Goal: Task Accomplishment & Management: Manage account settings

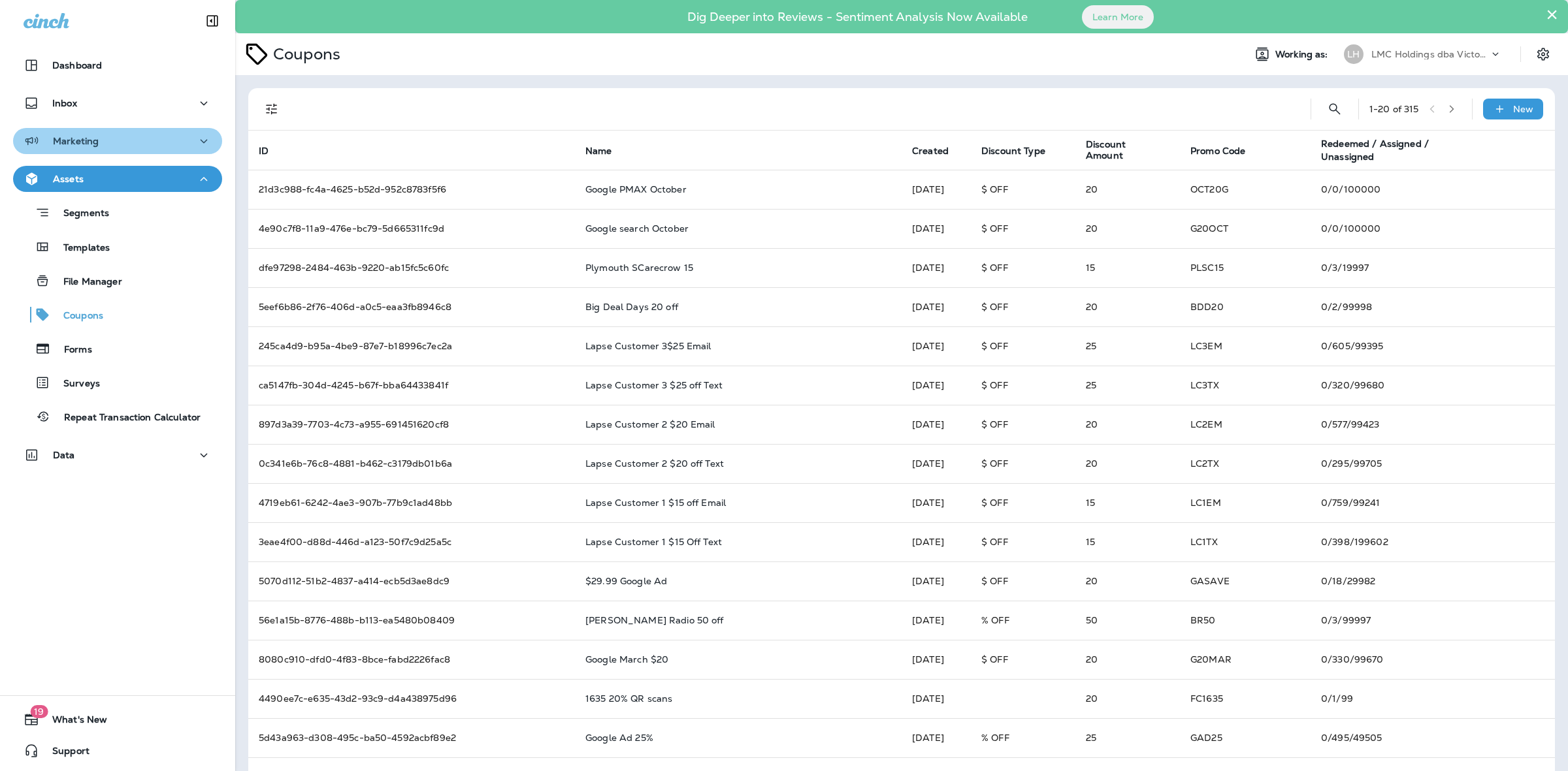
click at [126, 138] on div "Marketing" at bounding box center [118, 141] width 189 height 16
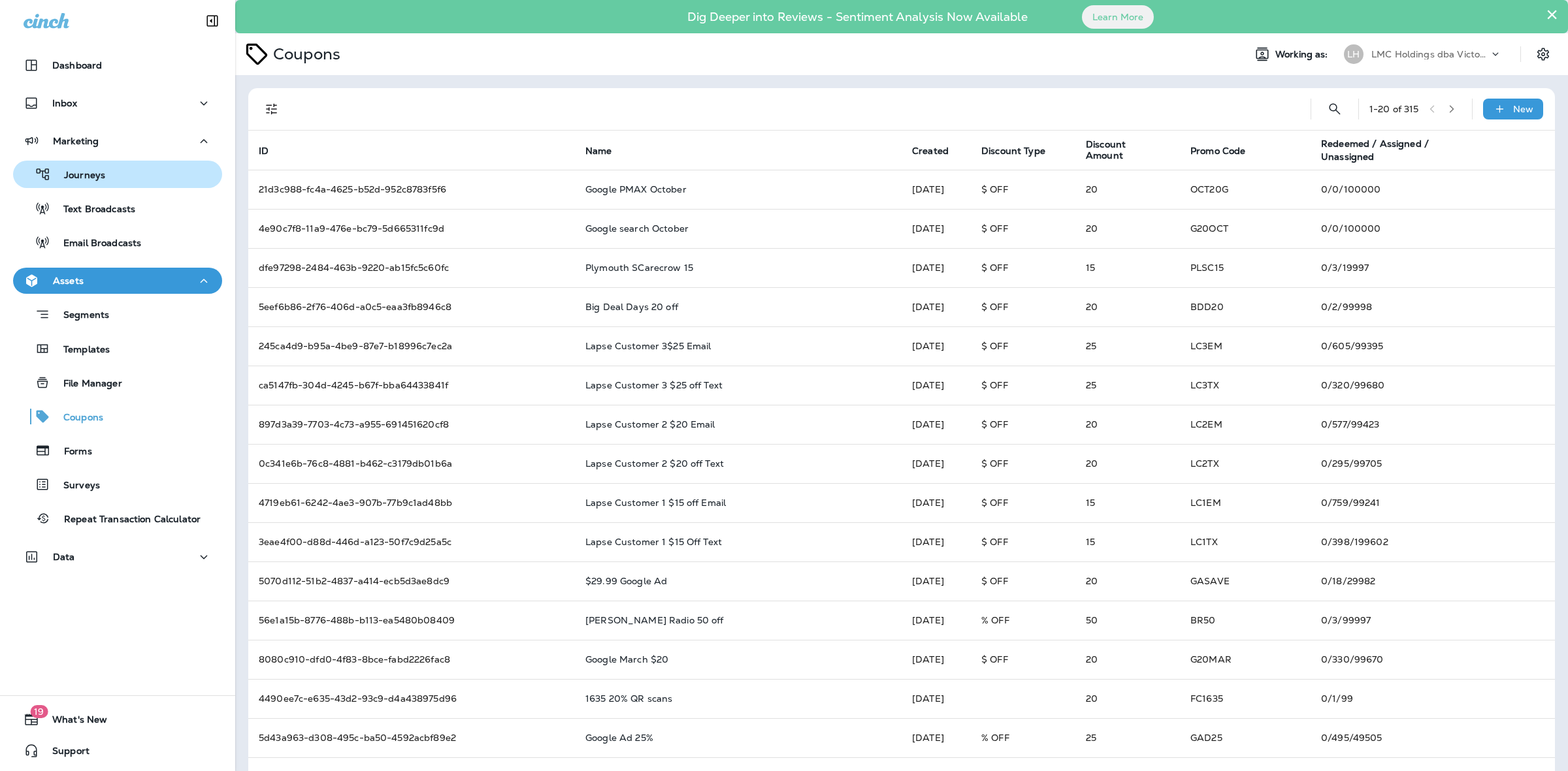
click at [85, 167] on div "Journeys" at bounding box center [61, 175] width 87 height 20
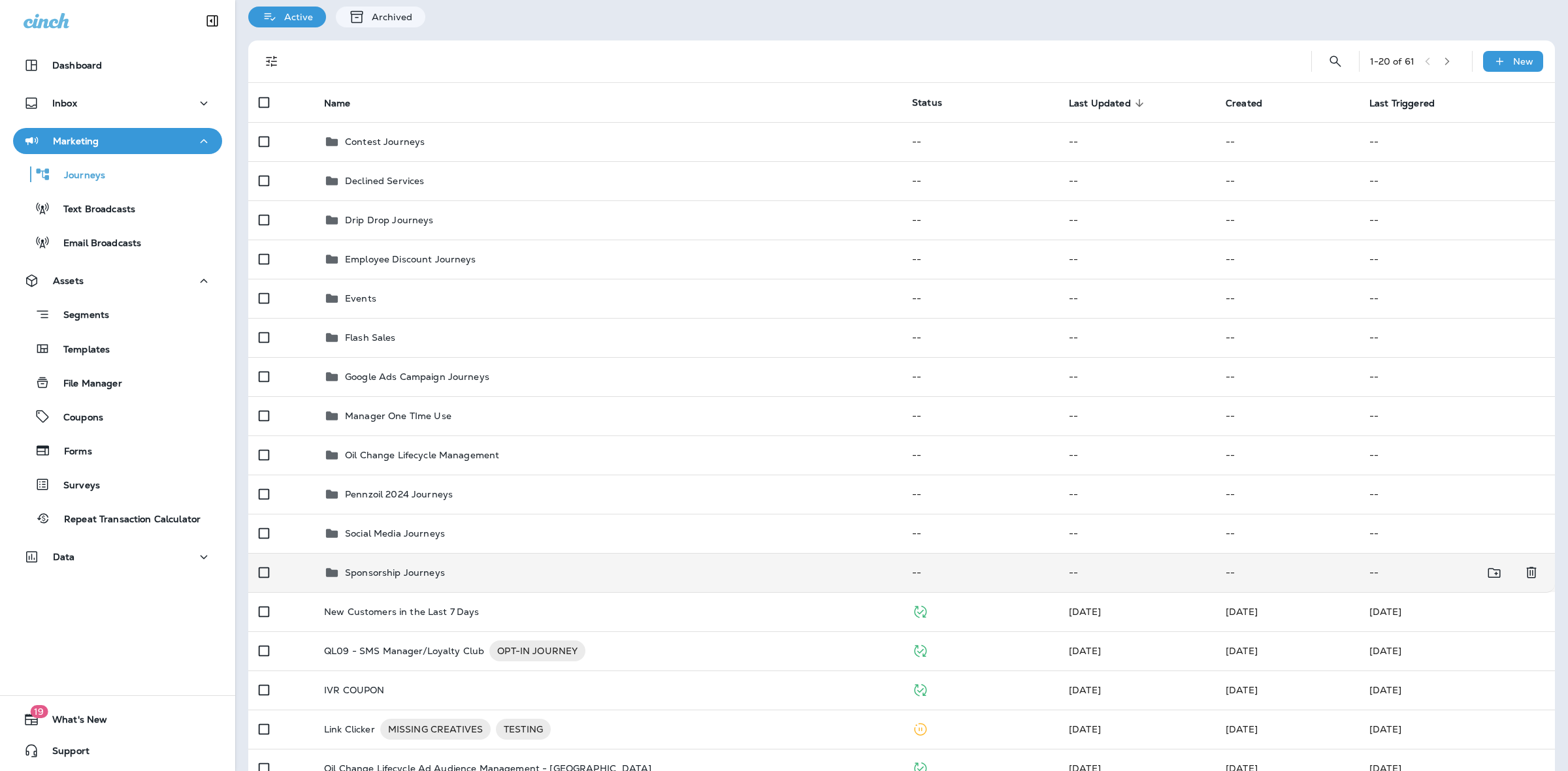
scroll to position [163, 0]
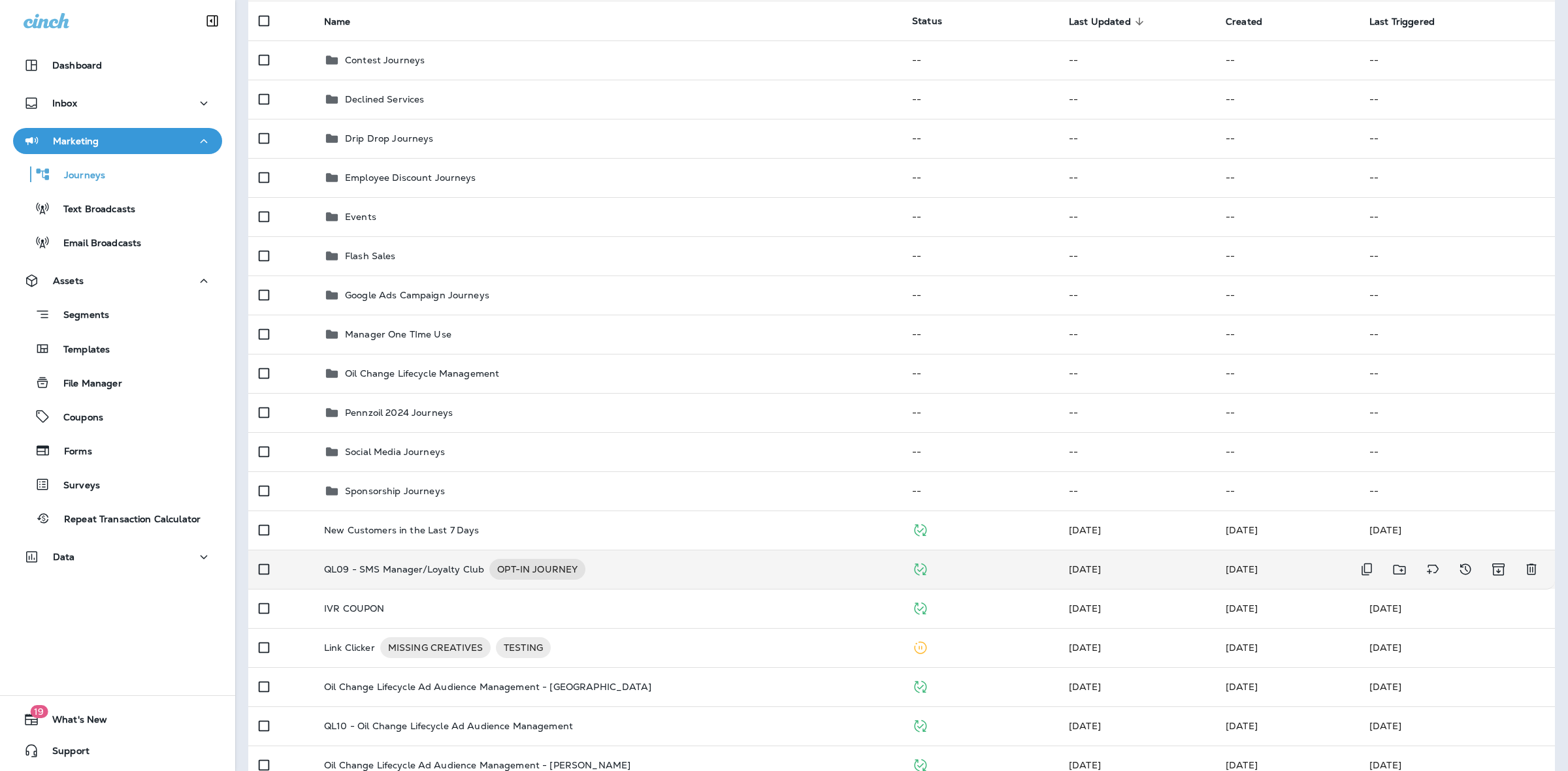
click at [638, 566] on div "QL09 - SMS Manager/Loyalty Club OPT-IN JOURNEY" at bounding box center [607, 569] width 567 height 21
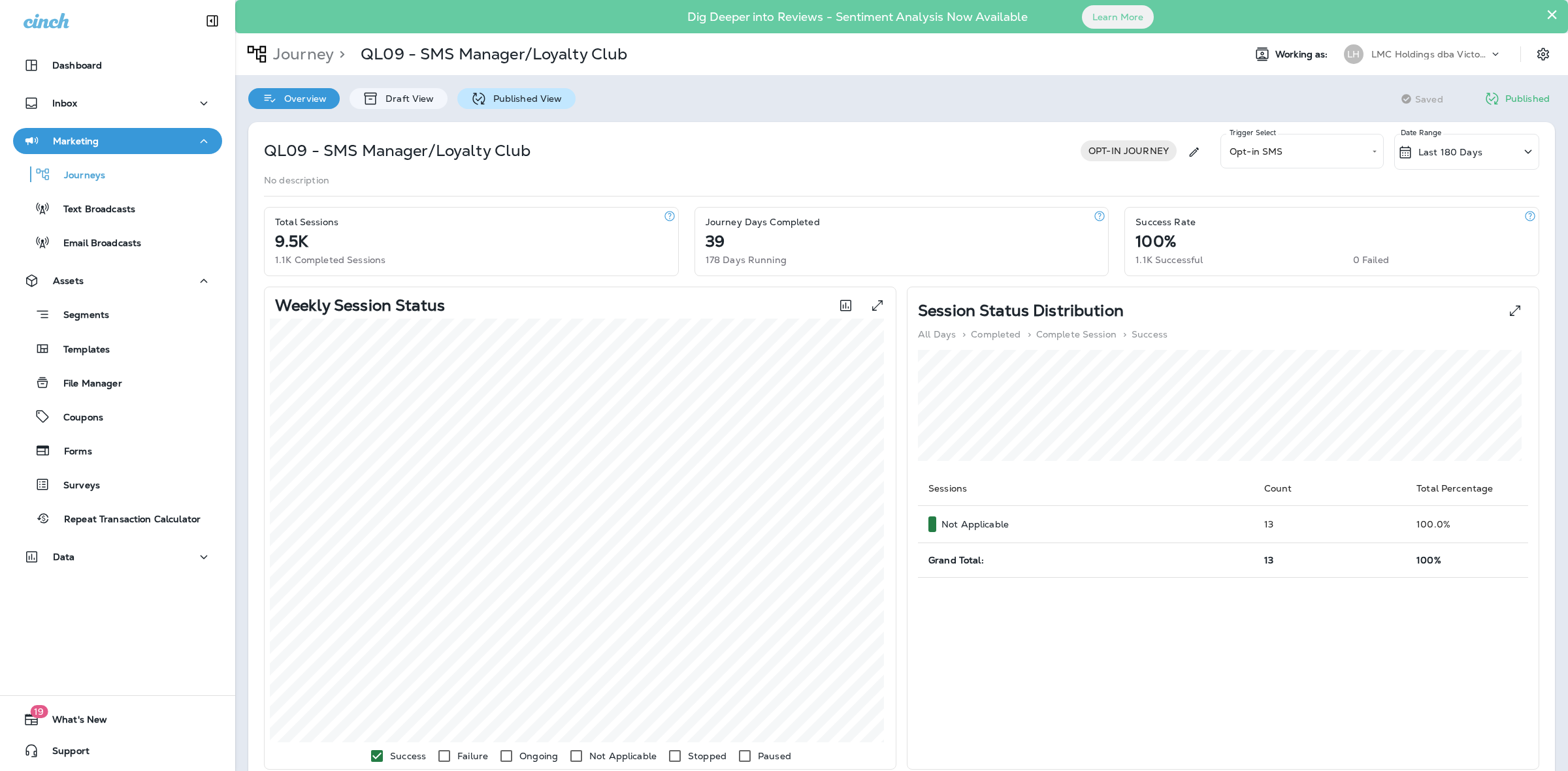
click at [490, 96] on p "Published View" at bounding box center [524, 98] width 76 height 11
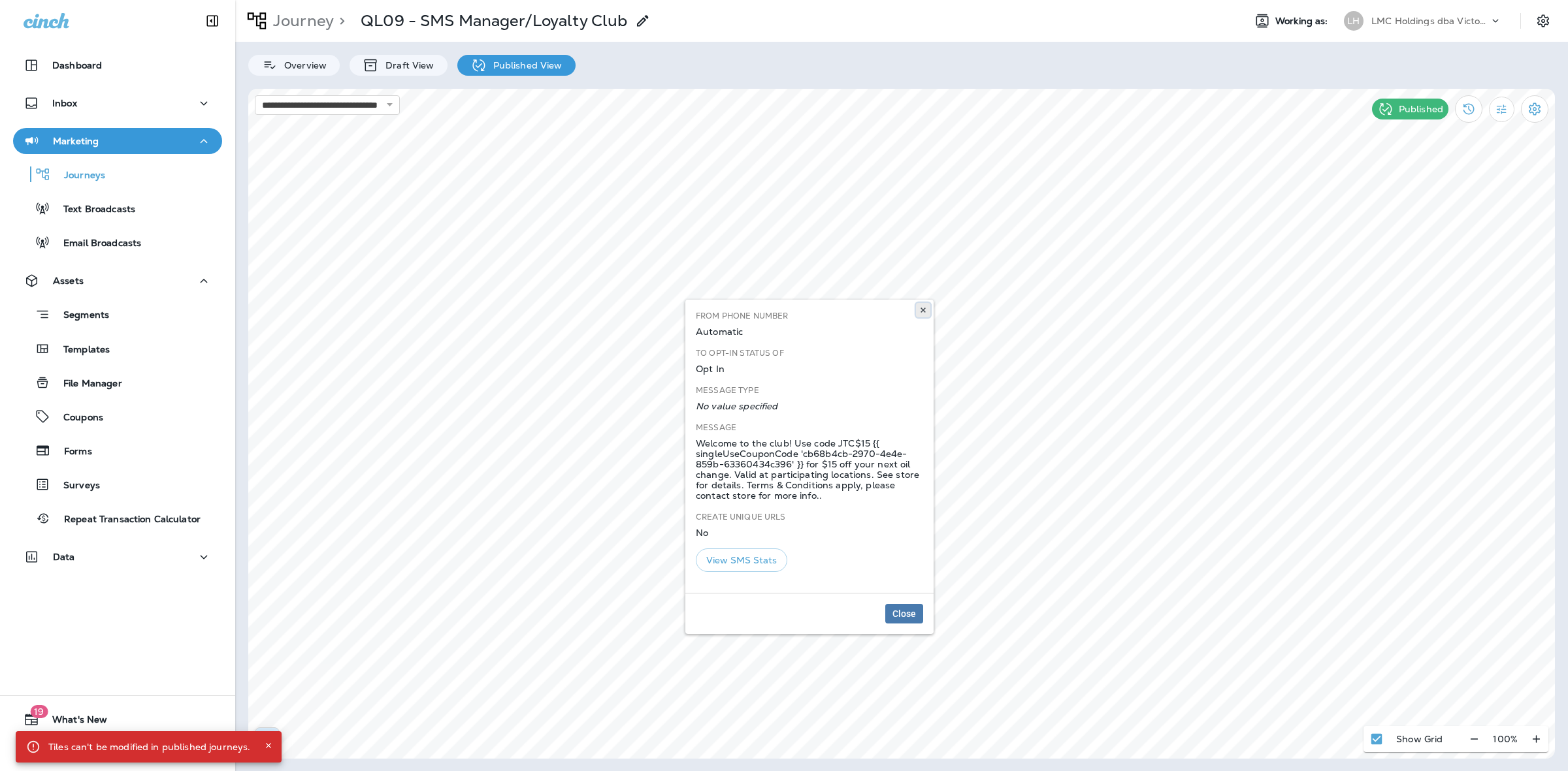
click at [925, 311] on icon at bounding box center [923, 310] width 8 height 8
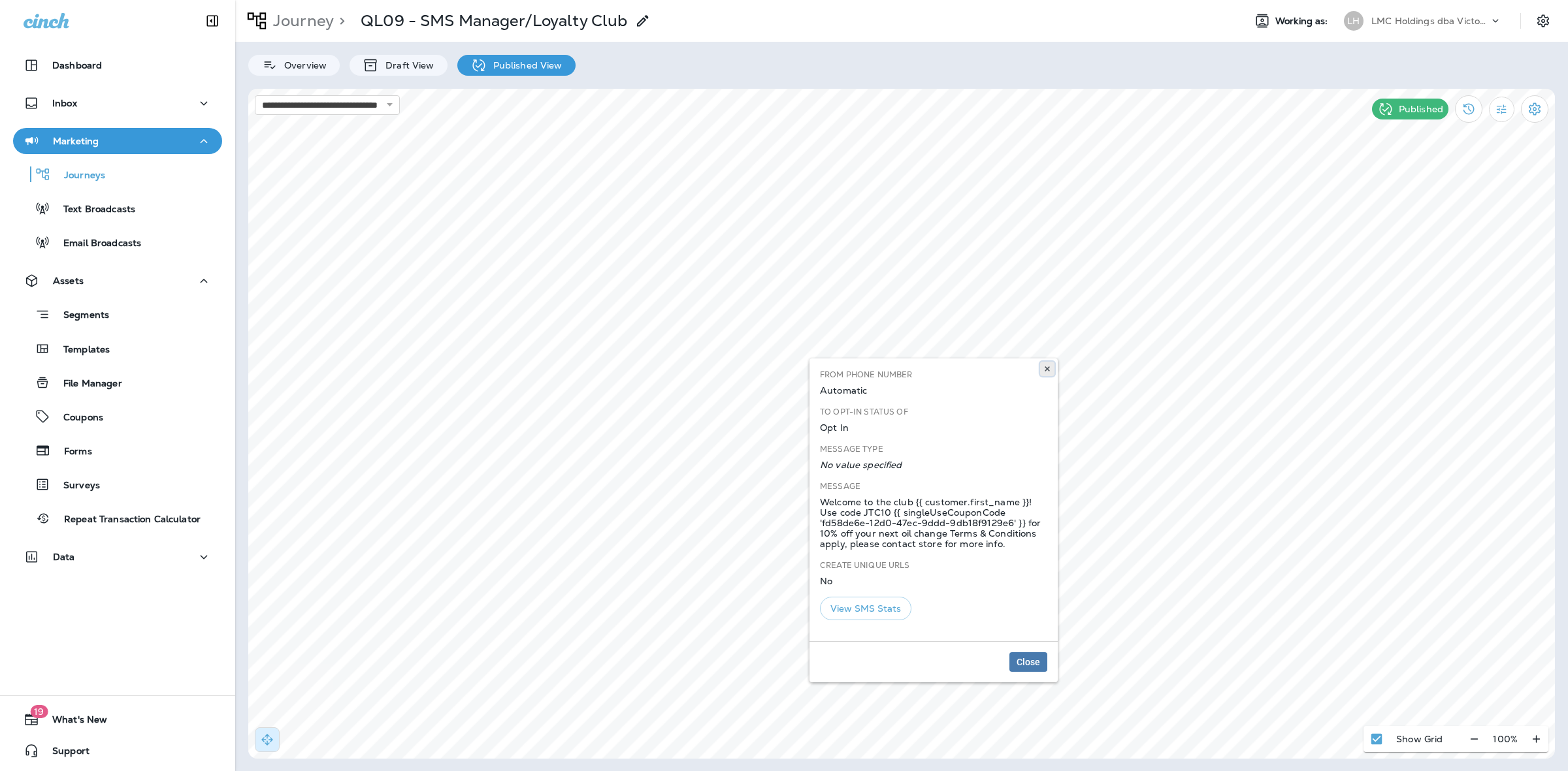
click at [1046, 369] on icon at bounding box center [1047, 369] width 8 height 8
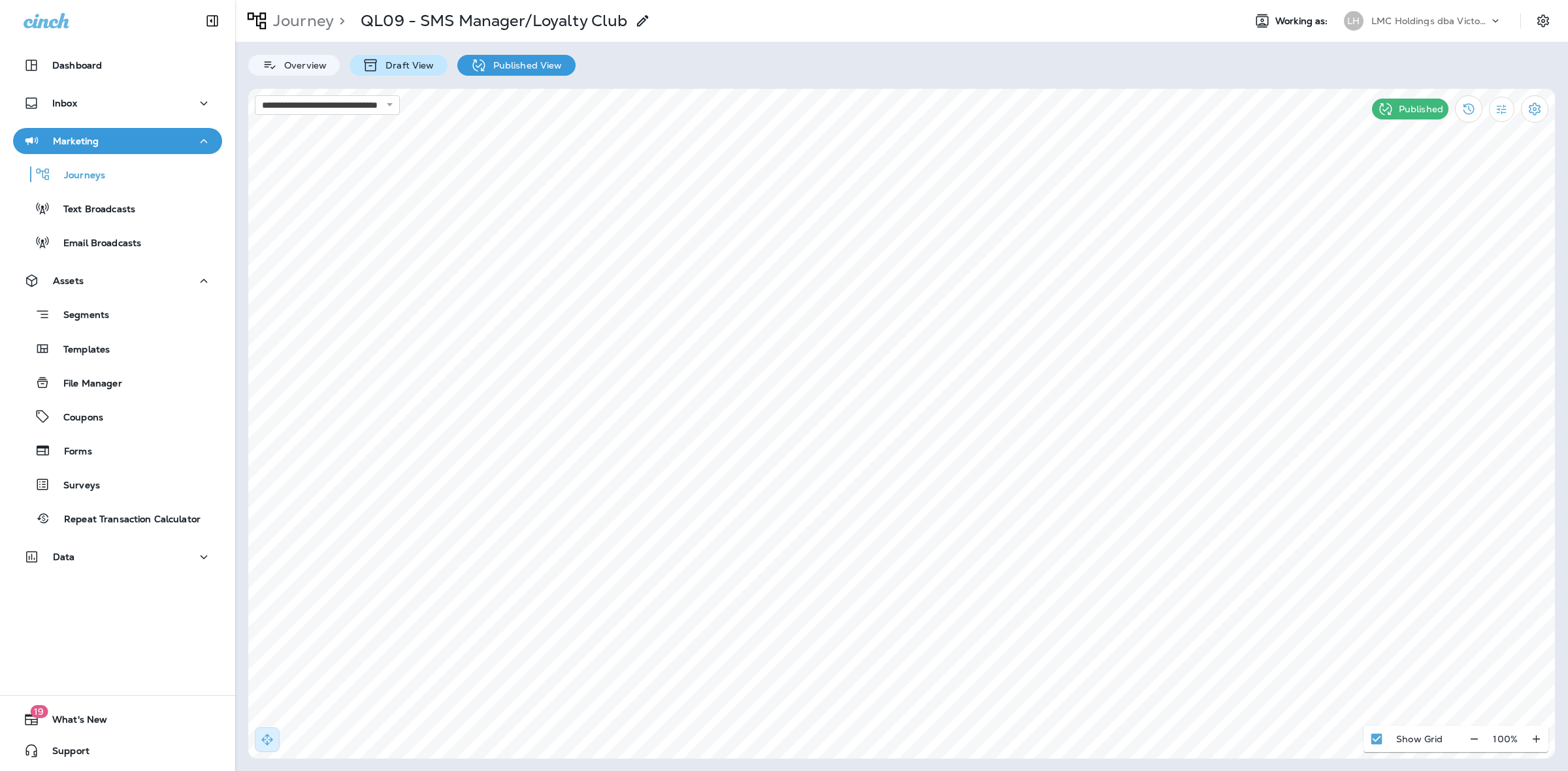
click at [405, 65] on p "Draft View" at bounding box center [406, 65] width 55 height 11
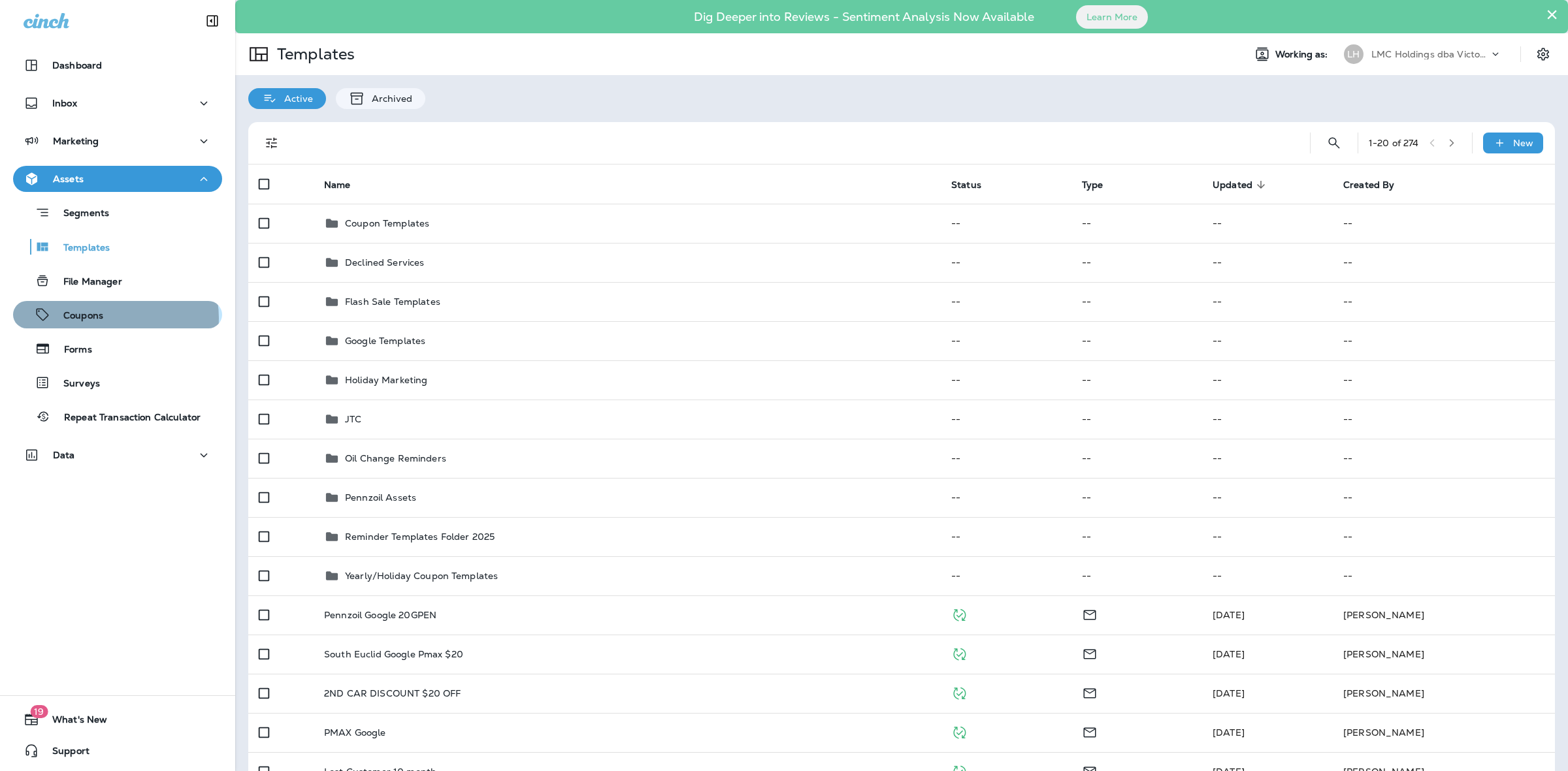
click at [115, 318] on div "Coupons" at bounding box center [117, 315] width 198 height 20
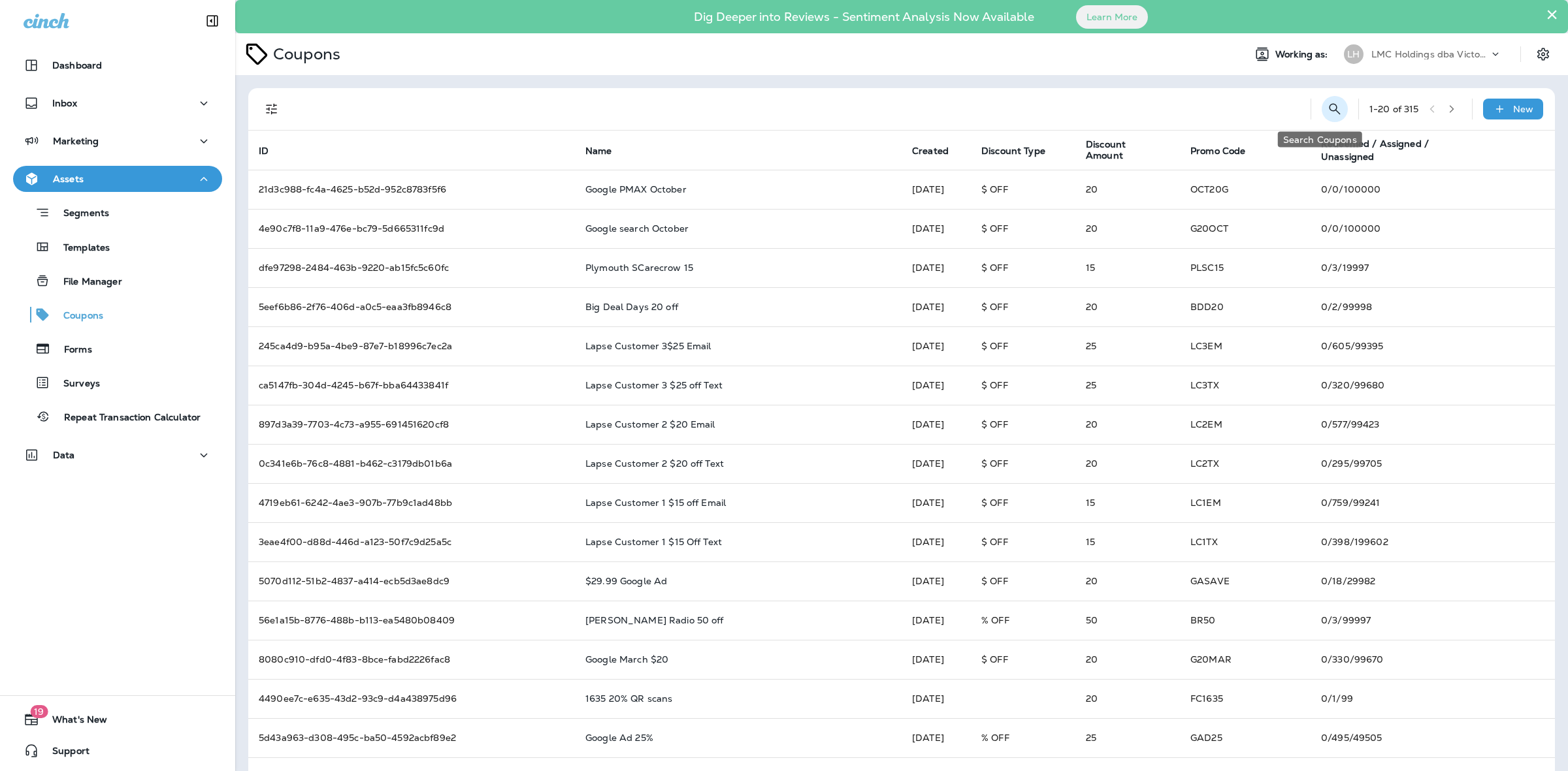
click at [1327, 109] on icon "Search Coupons" at bounding box center [1335, 109] width 16 height 16
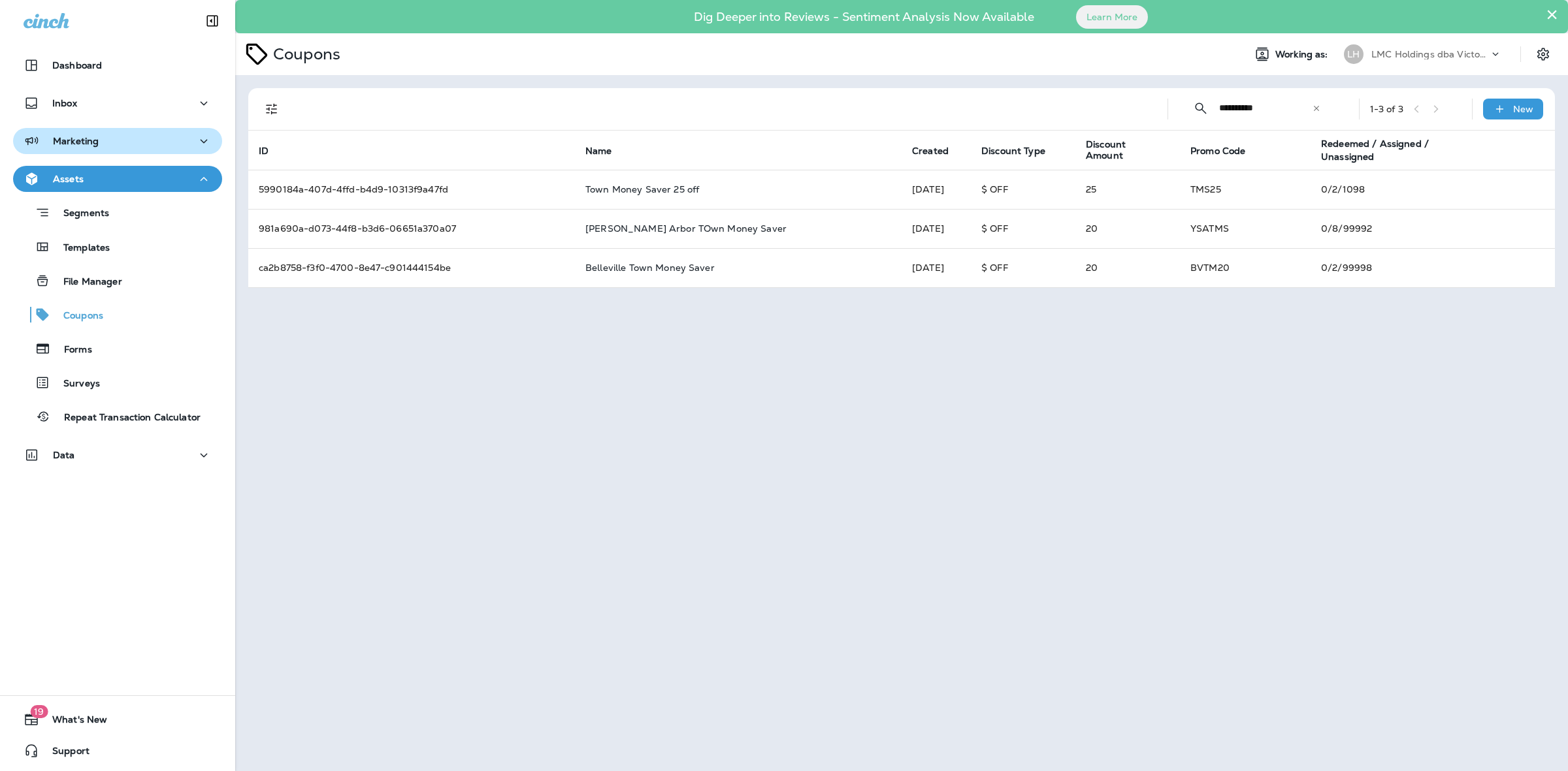
type input "**********"
click at [116, 144] on div "Marketing" at bounding box center [118, 141] width 189 height 16
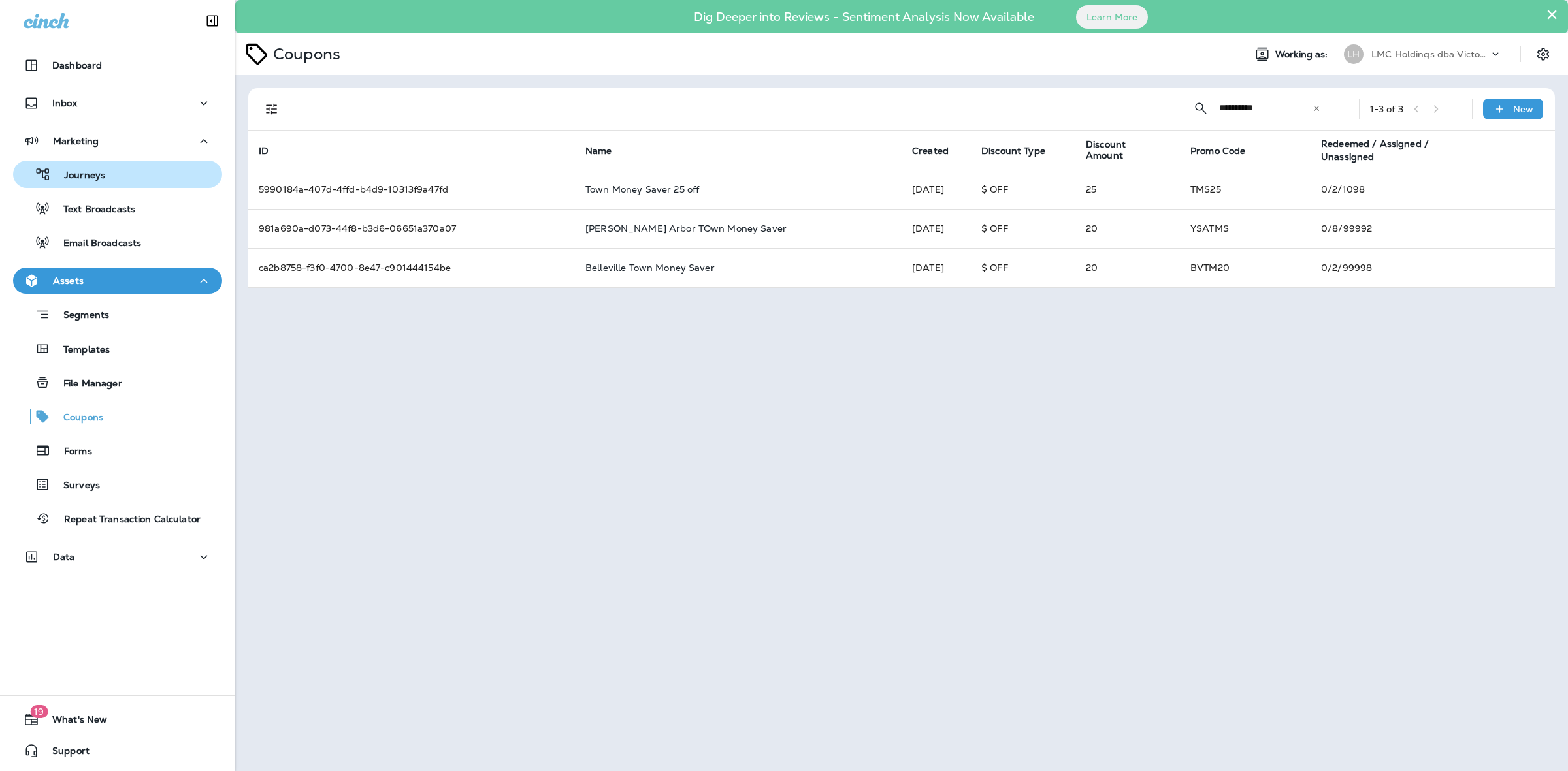
click at [116, 183] on div "Journeys" at bounding box center [117, 175] width 198 height 20
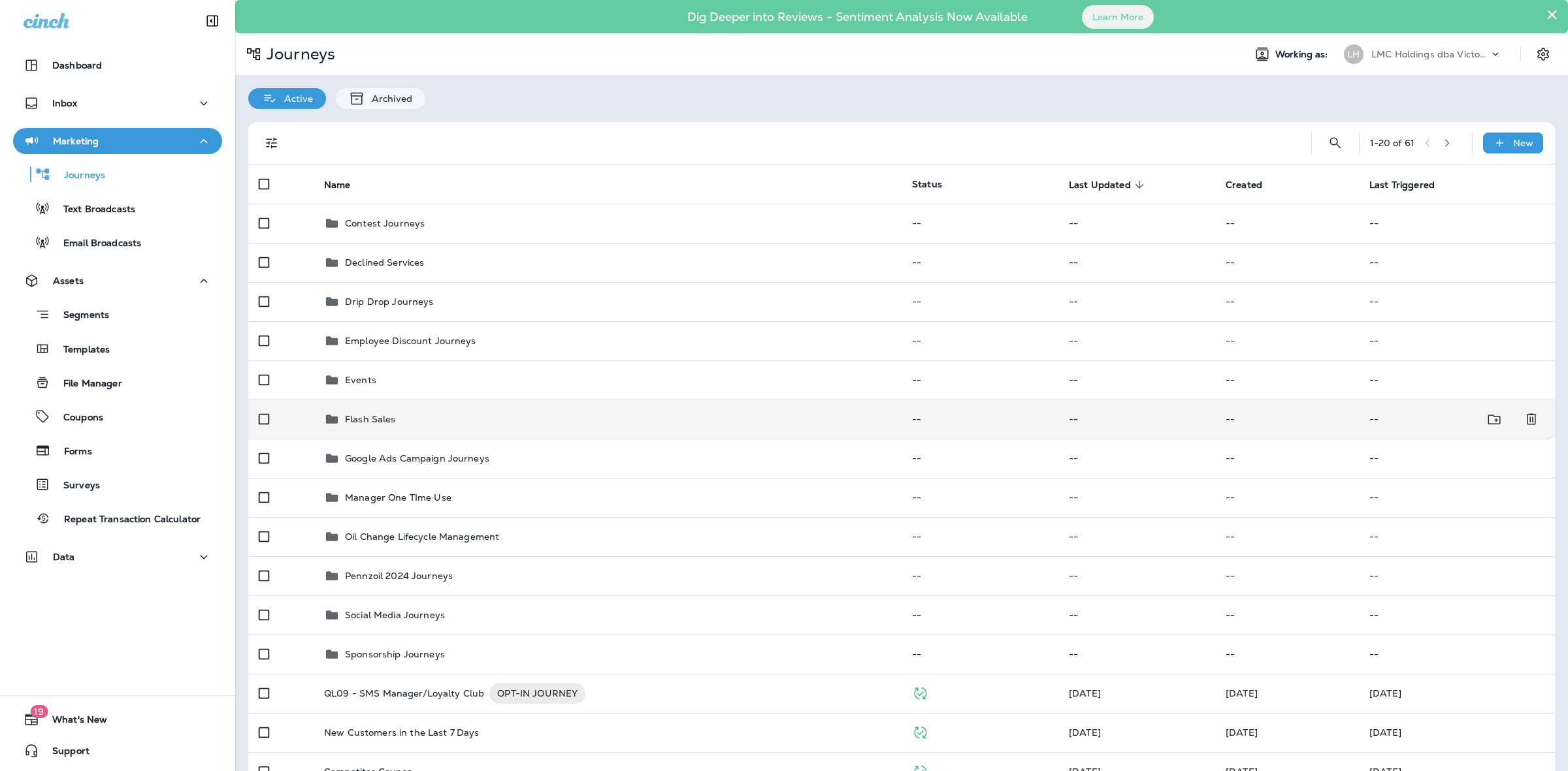
click at [433, 419] on div "Flash Sales" at bounding box center [607, 419] width 567 height 16
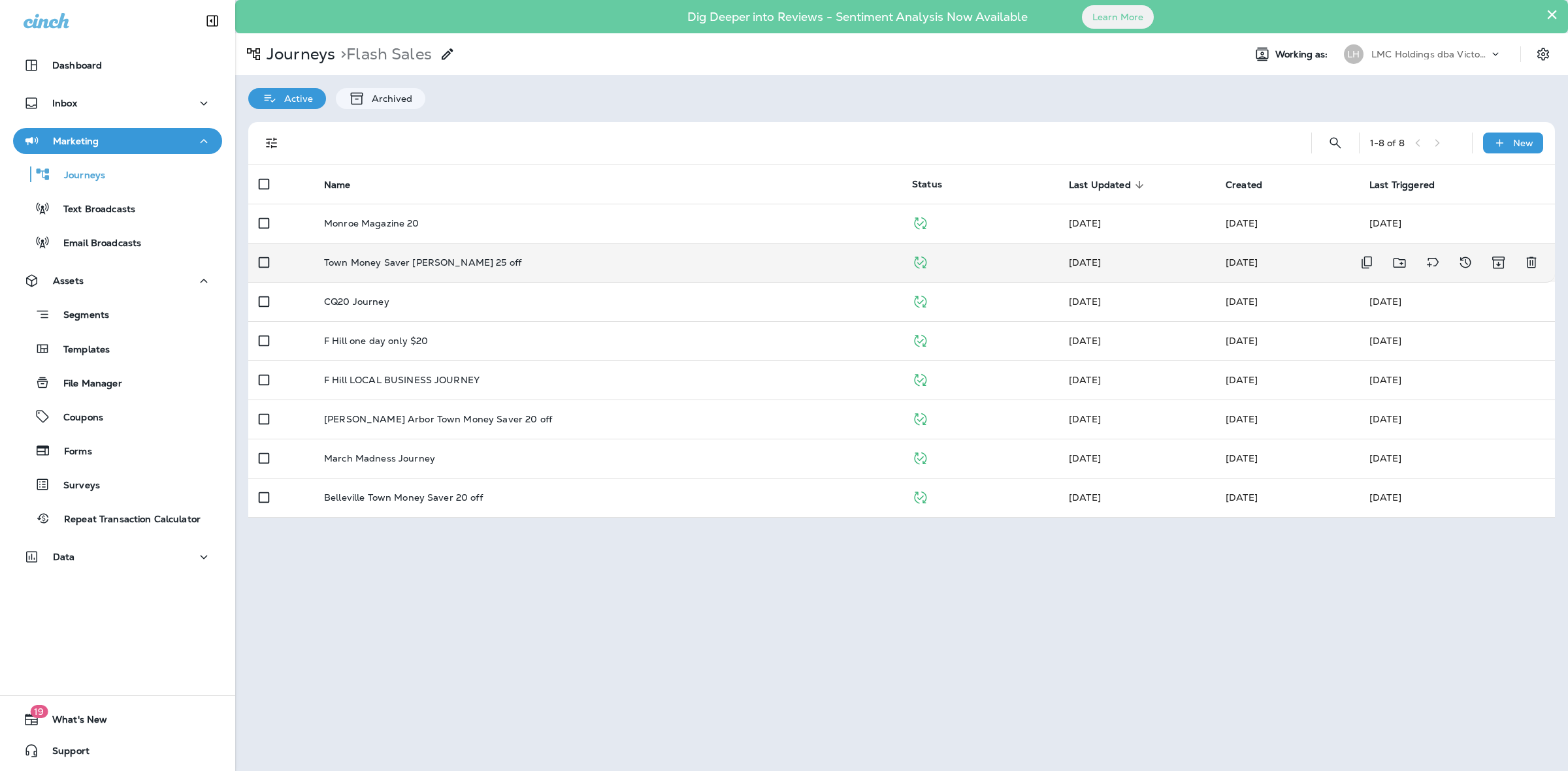
click at [514, 252] on td "Town Money Saver Monroe 25 off" at bounding box center [607, 263] width 588 height 39
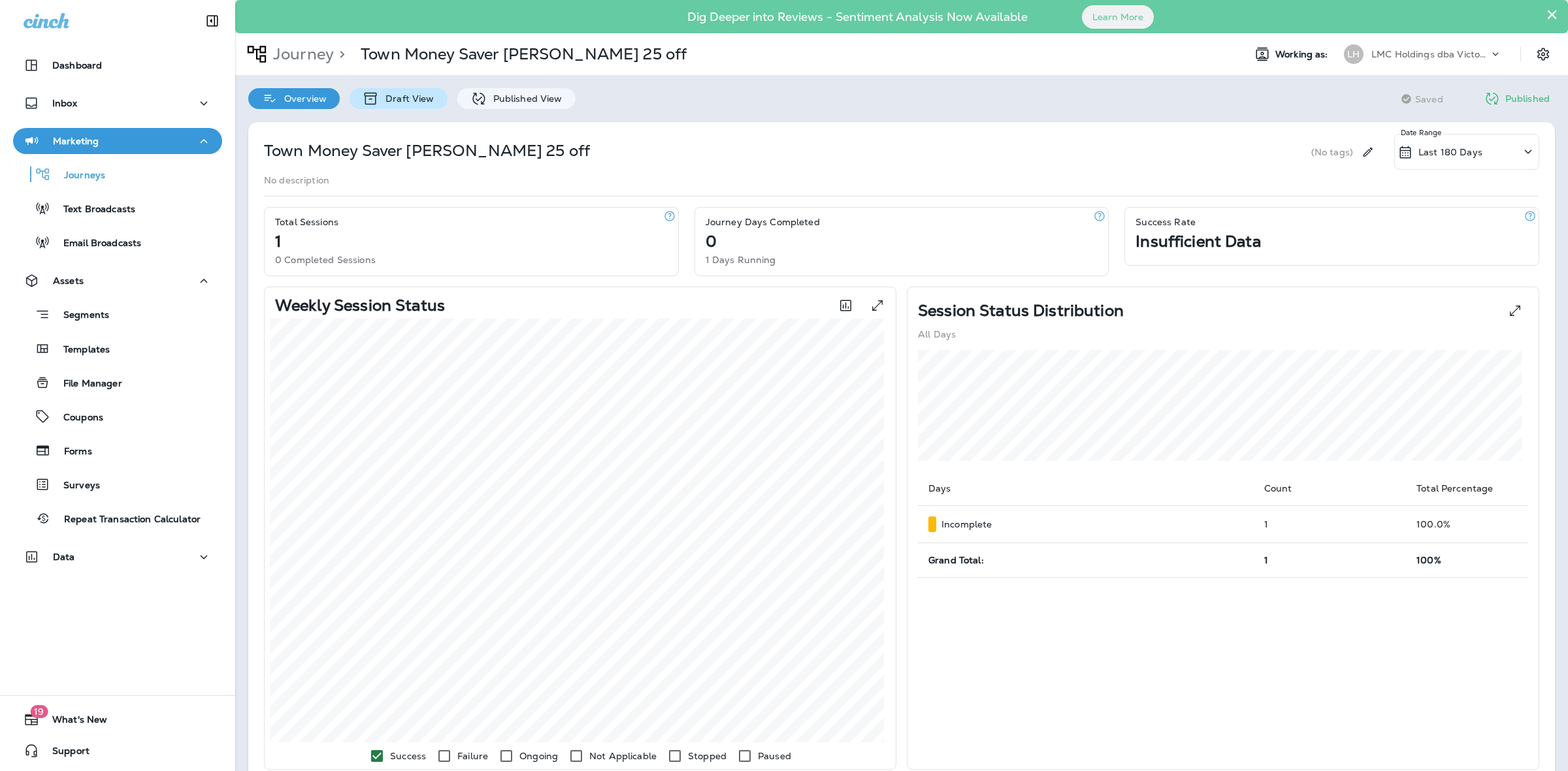
click at [402, 95] on p "Draft View" at bounding box center [406, 98] width 55 height 11
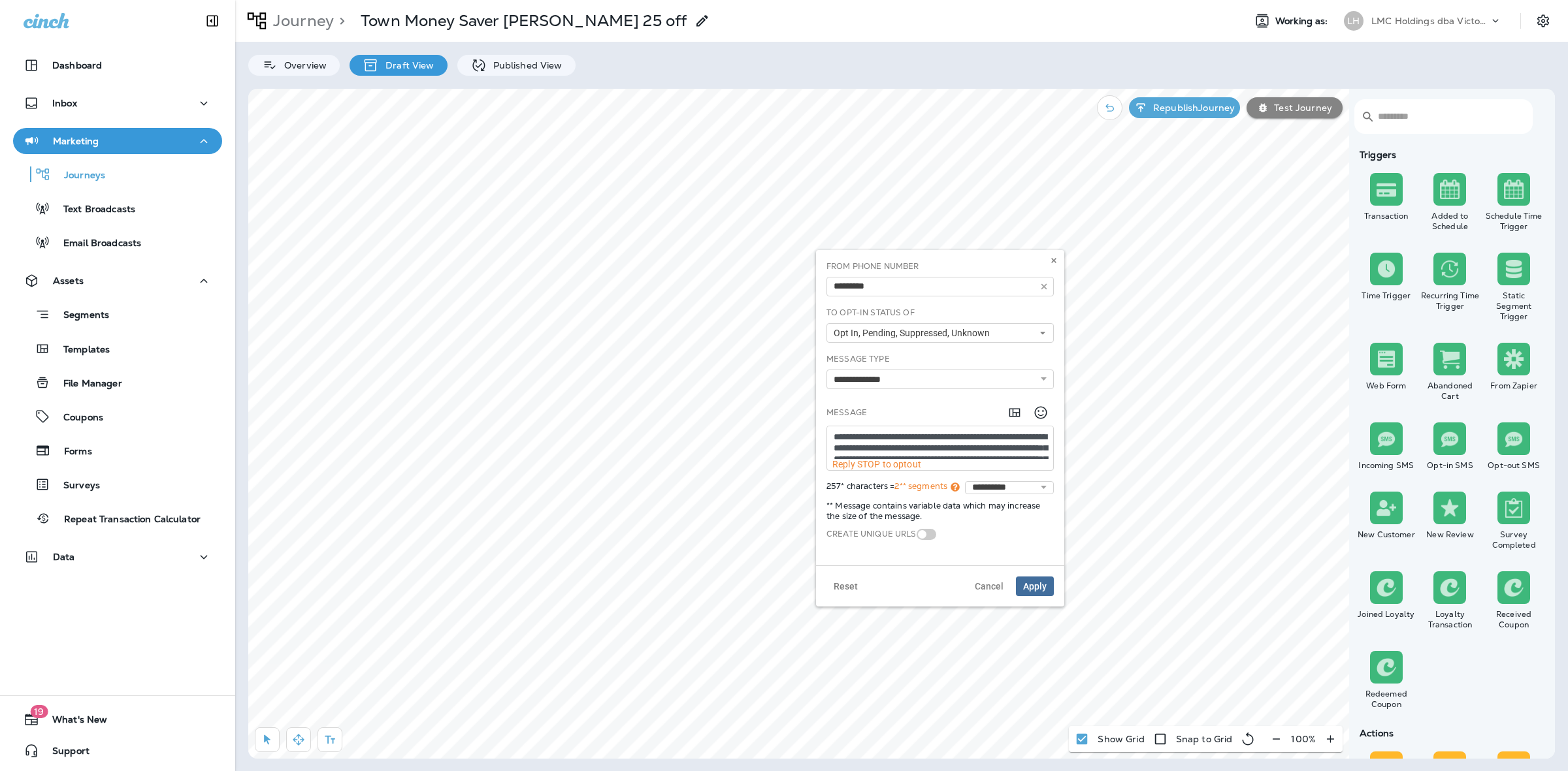
click at [873, 449] on textarea "**********" at bounding box center [939, 443] width 226 height 33
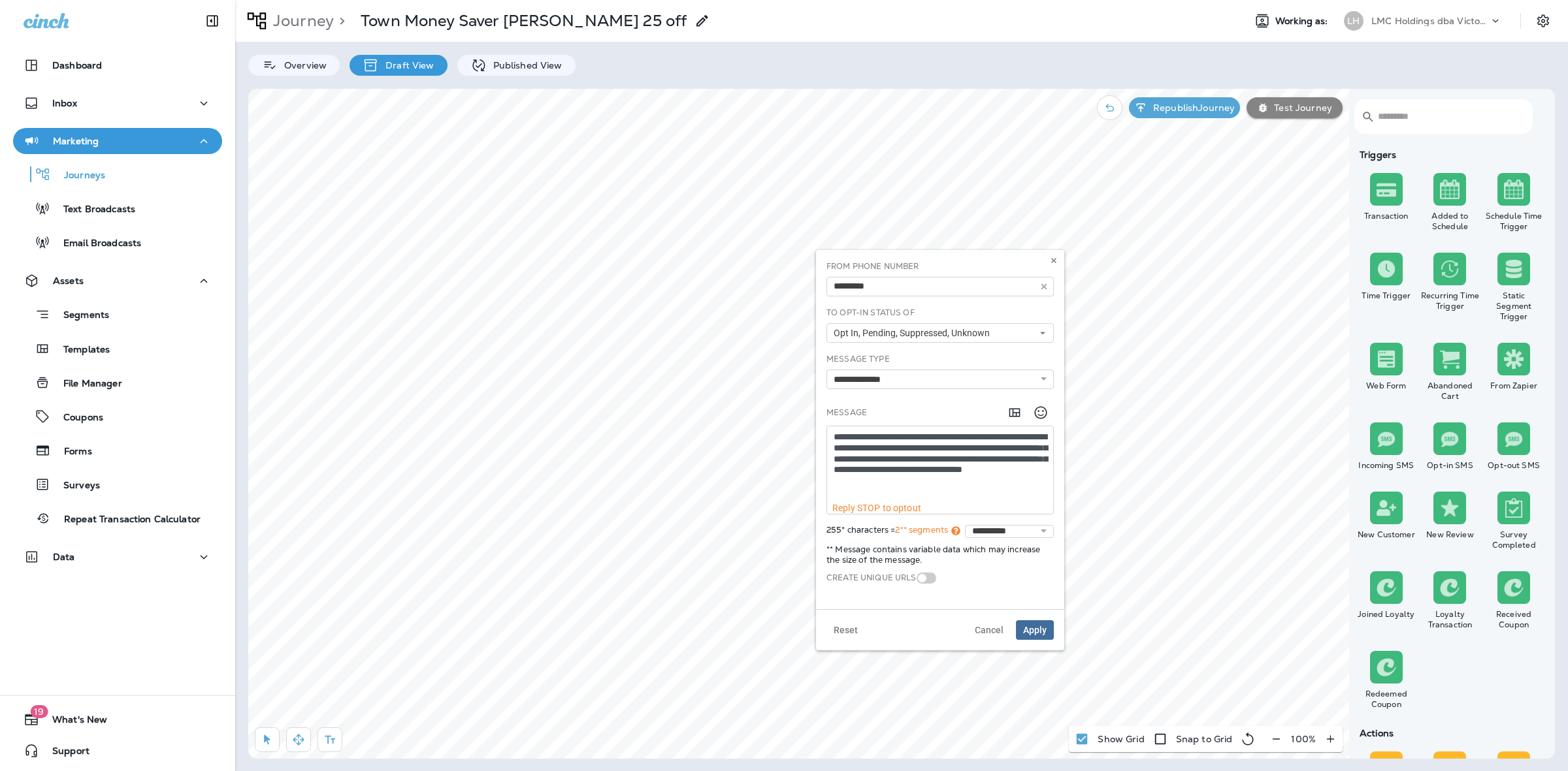
type textarea "**********"
click at [1039, 633] on span "Apply" at bounding box center [1034, 630] width 24 height 9
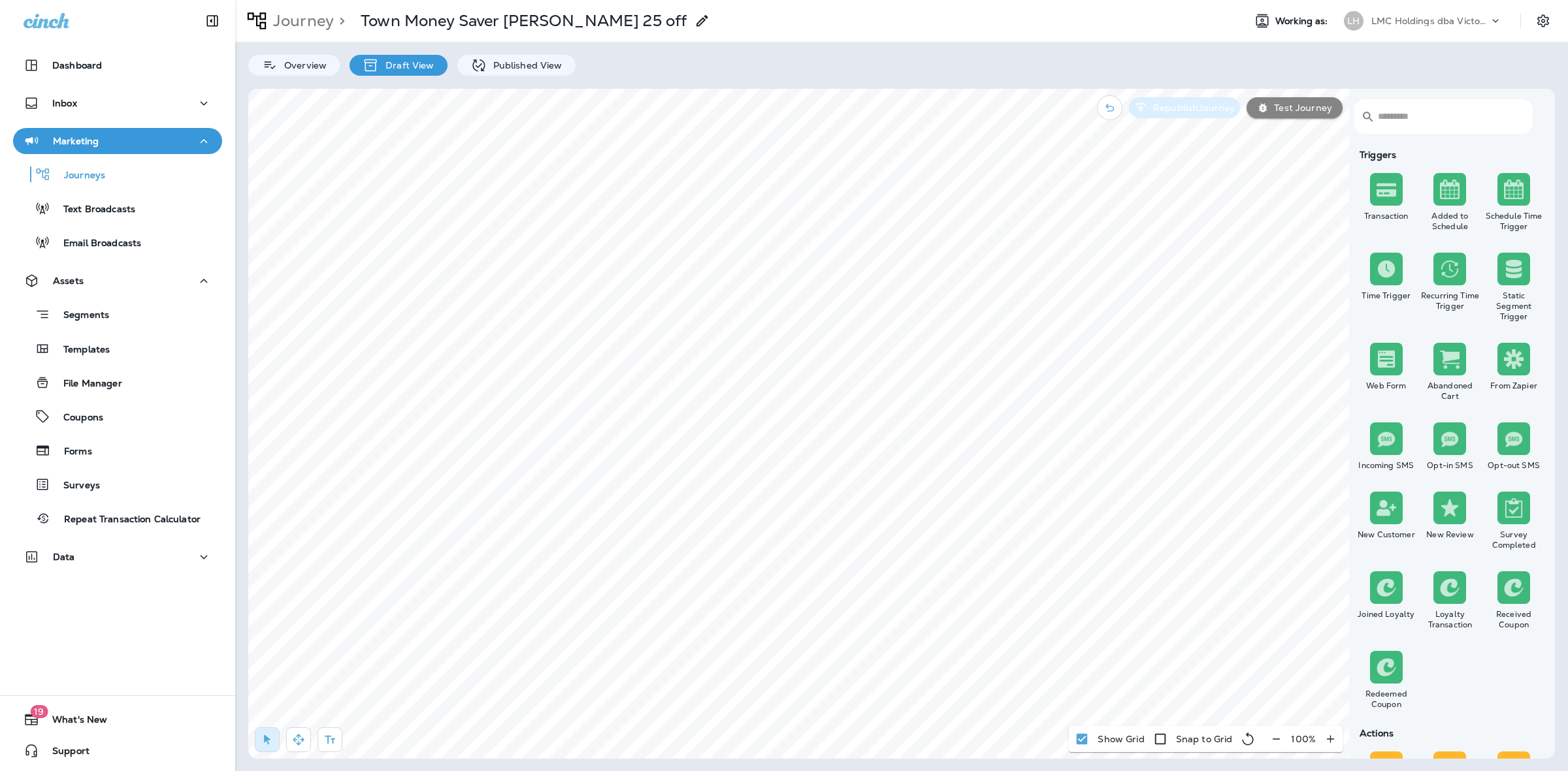
click at [1193, 109] on p "Republish Journey" at bounding box center [1191, 108] width 87 height 11
click at [1193, 109] on div "Republish Journey Test Journey" at bounding box center [1212, 108] width 274 height 38
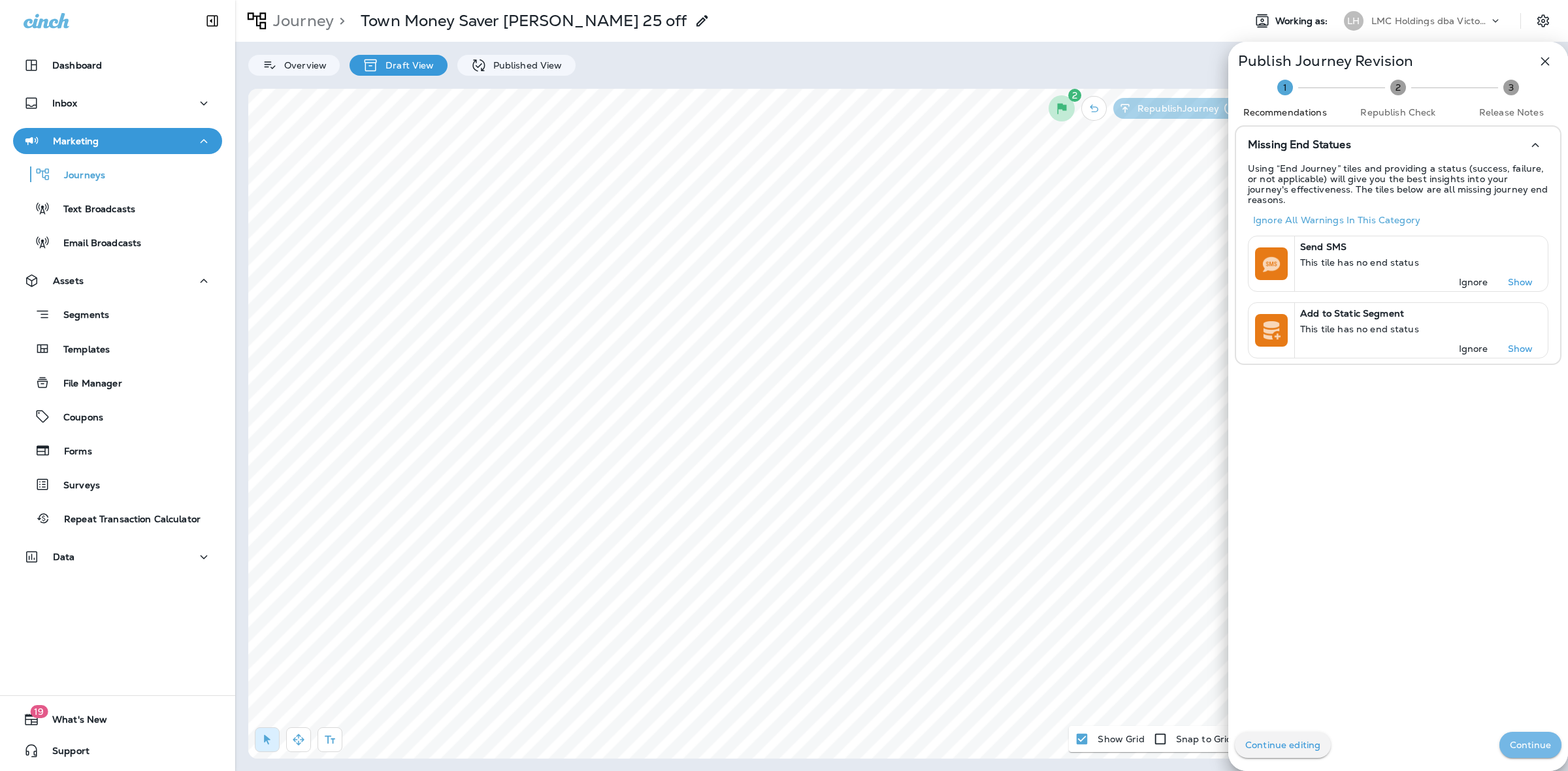
click at [1511, 741] on p "Continue" at bounding box center [1530, 745] width 41 height 11
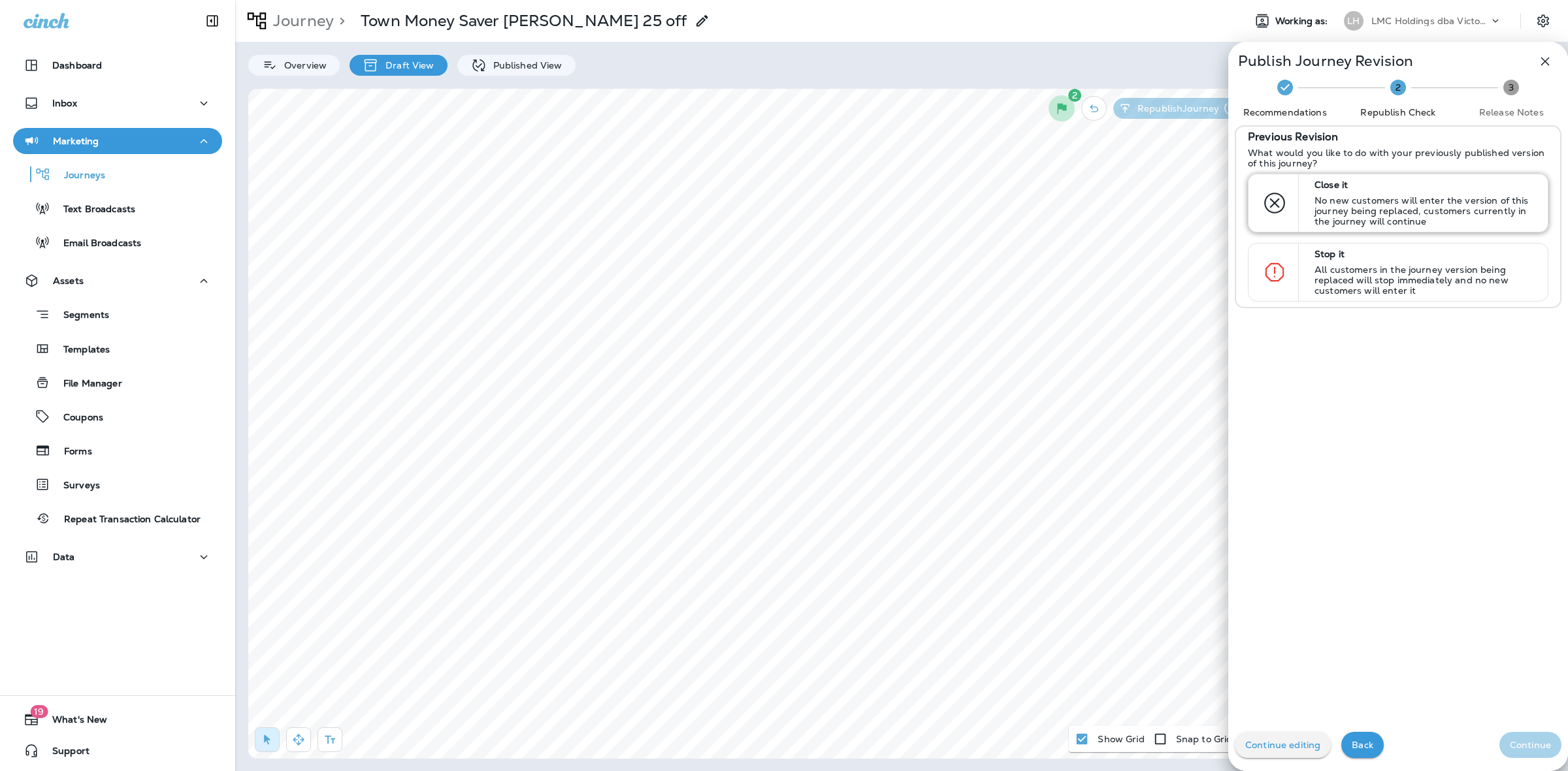
click at [1353, 193] on div "Close it No new customers will enter the version of this journey being replaced…" at bounding box center [1425, 203] width 232 height 57
click at [1514, 756] on button "Continue" at bounding box center [1530, 745] width 62 height 26
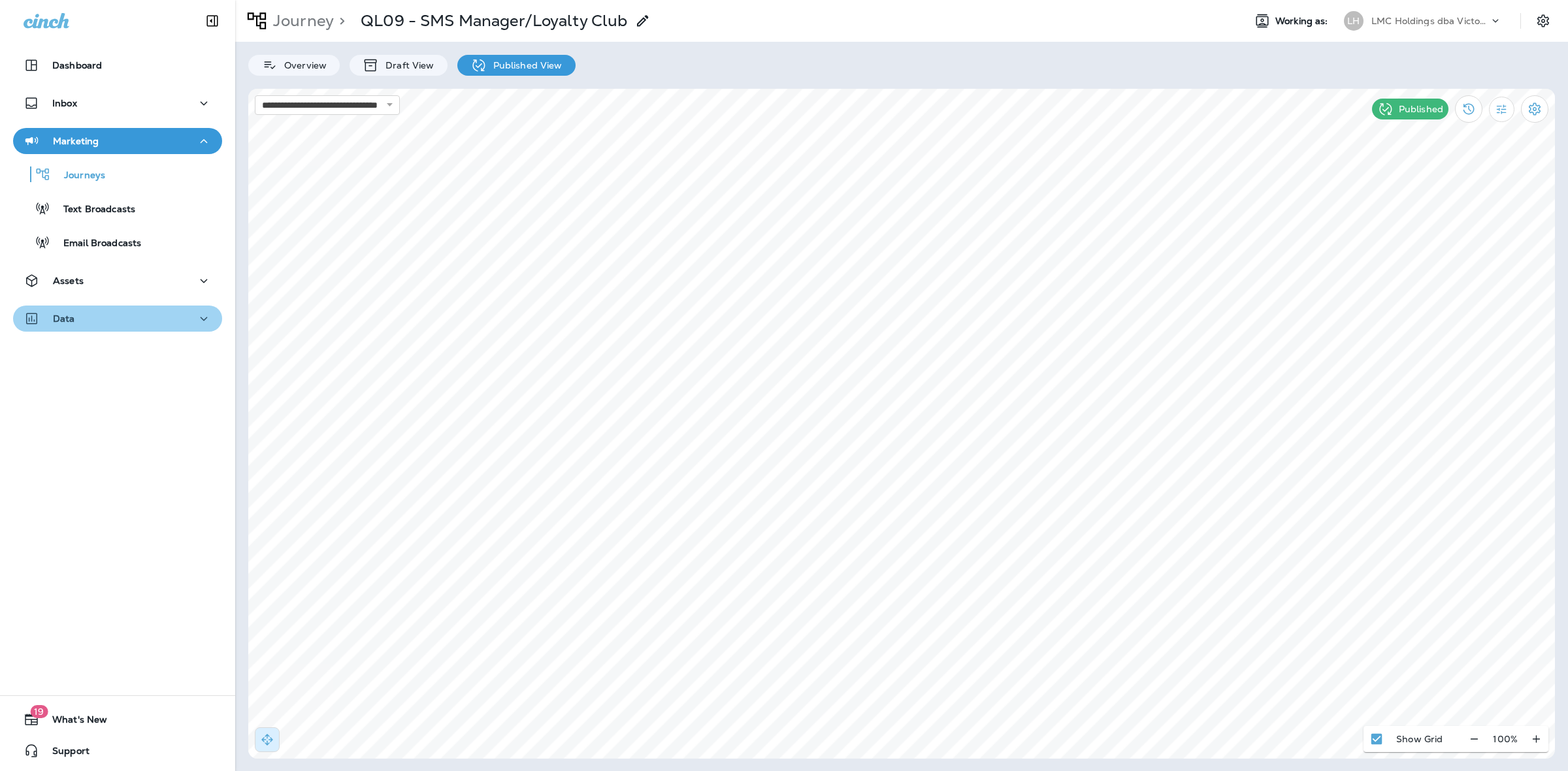
click at [171, 312] on div "Data" at bounding box center [118, 319] width 189 height 16
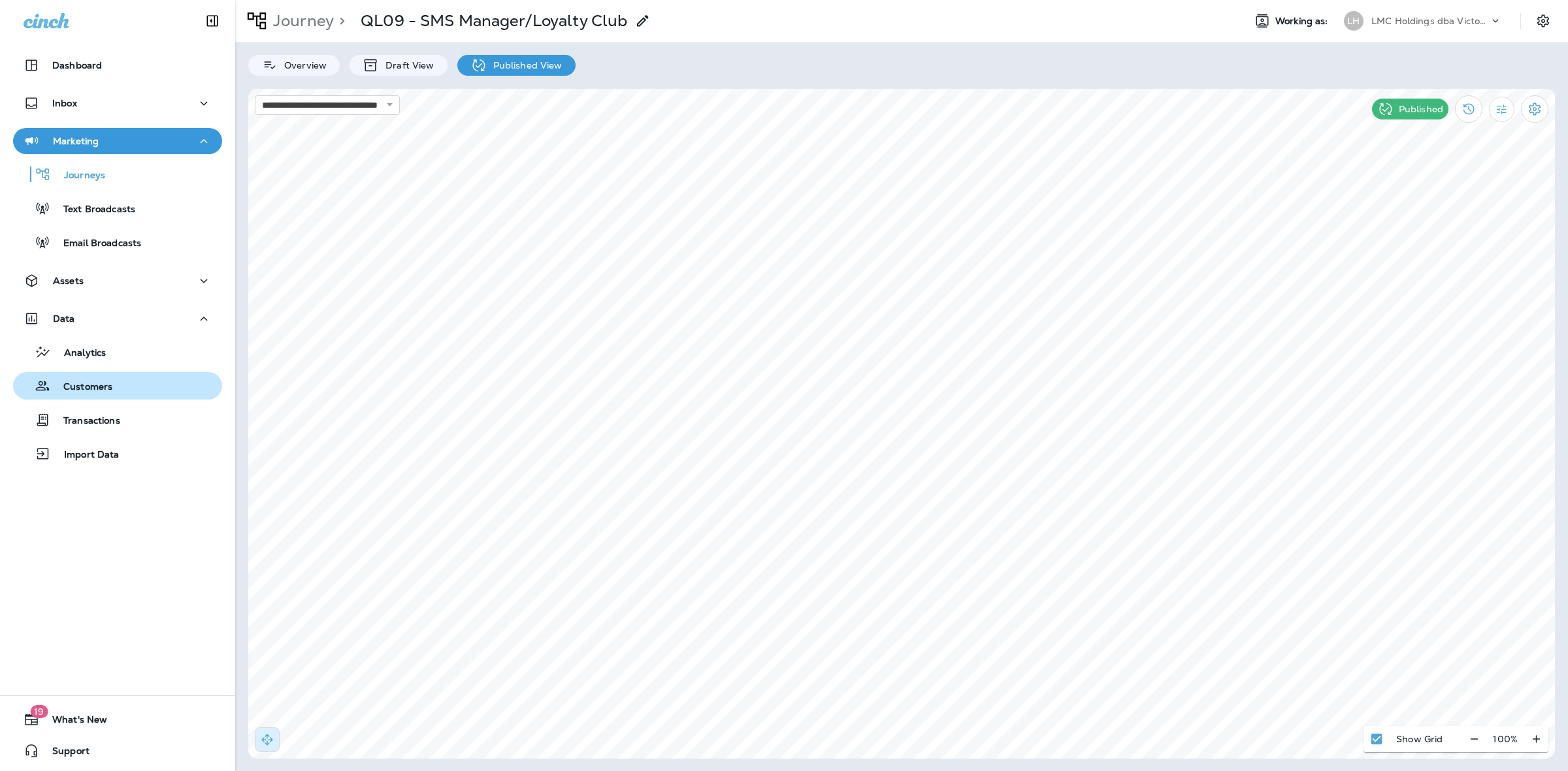
click at [118, 386] on div "Customers" at bounding box center [117, 386] width 198 height 20
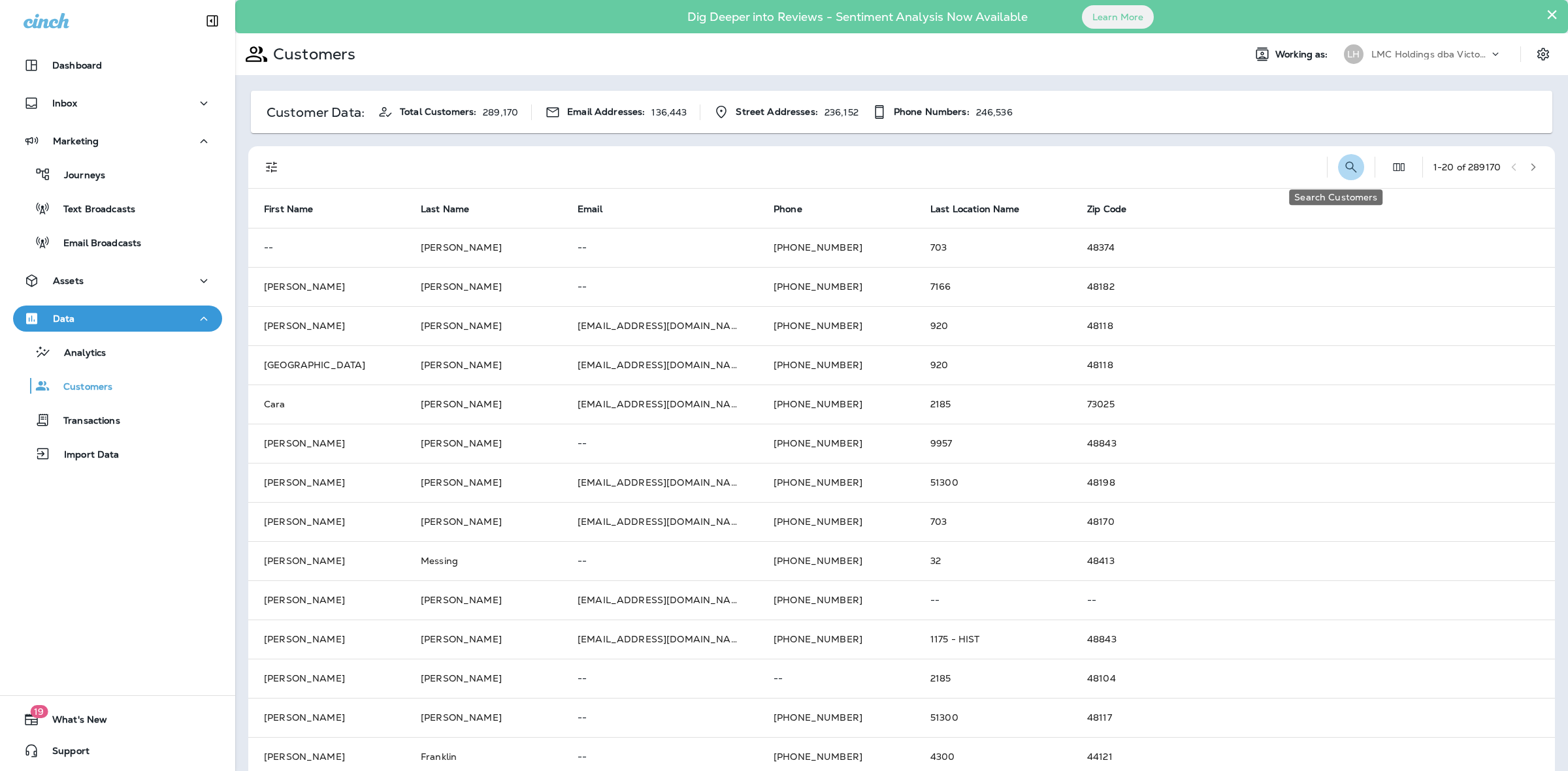
click at [1344, 162] on icon "Search Customers" at bounding box center [1351, 166] width 16 height 16
click at [1078, 153] on div at bounding box center [724, 166] width 858 height 42
click at [1246, 166] on input "text" at bounding box center [1283, 166] width 135 height 34
click at [1246, 170] on input "text" at bounding box center [1283, 166] width 135 height 34
type input "**********"
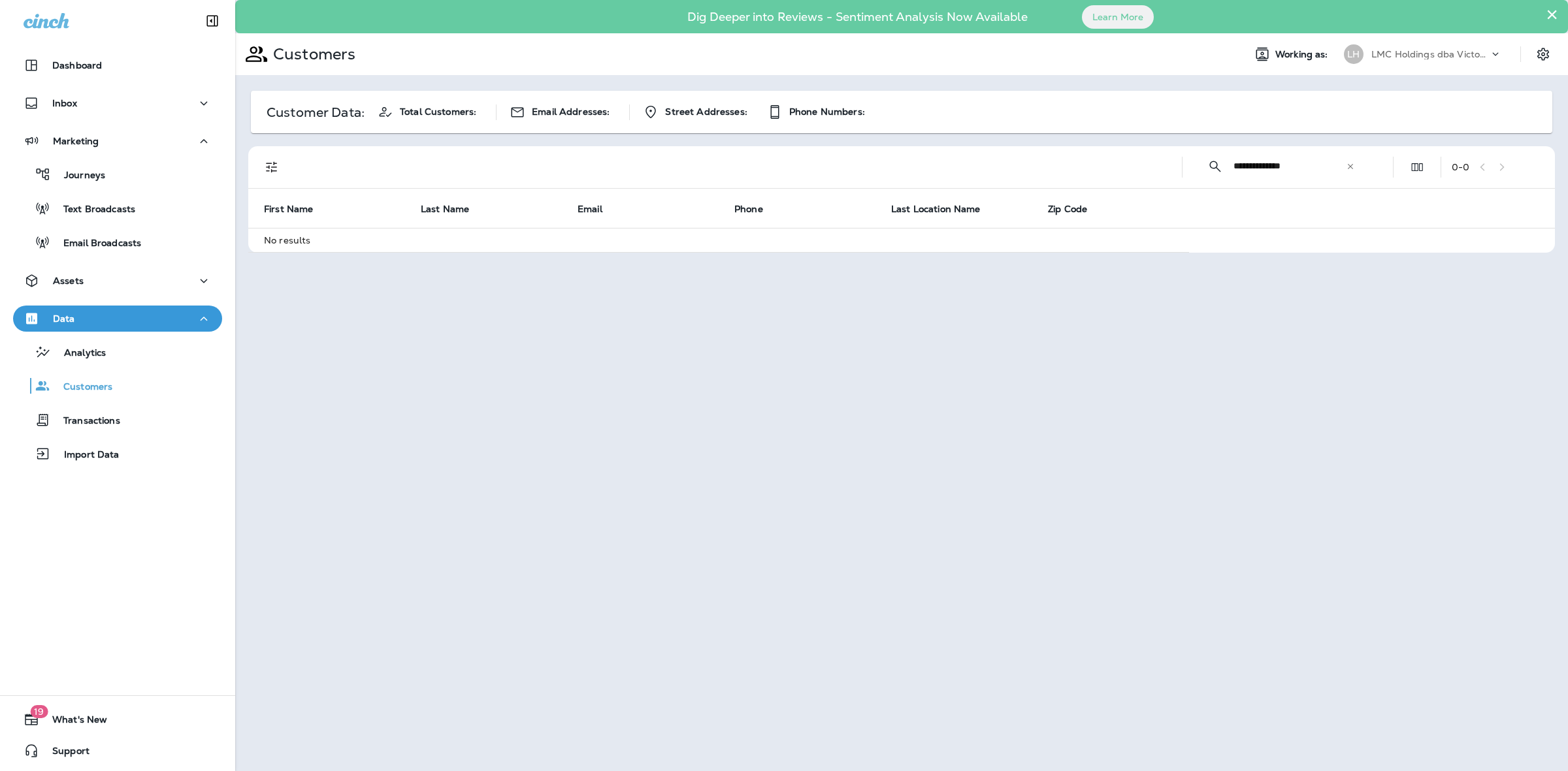
click at [1308, 168] on input "**********" at bounding box center [1290, 166] width 113 height 34
drag, startPoint x: 1233, startPoint y: 170, endPoint x: 1224, endPoint y: 171, distance: 9.1
click at [1224, 171] on div "**********" at bounding box center [1281, 166] width 176 height 34
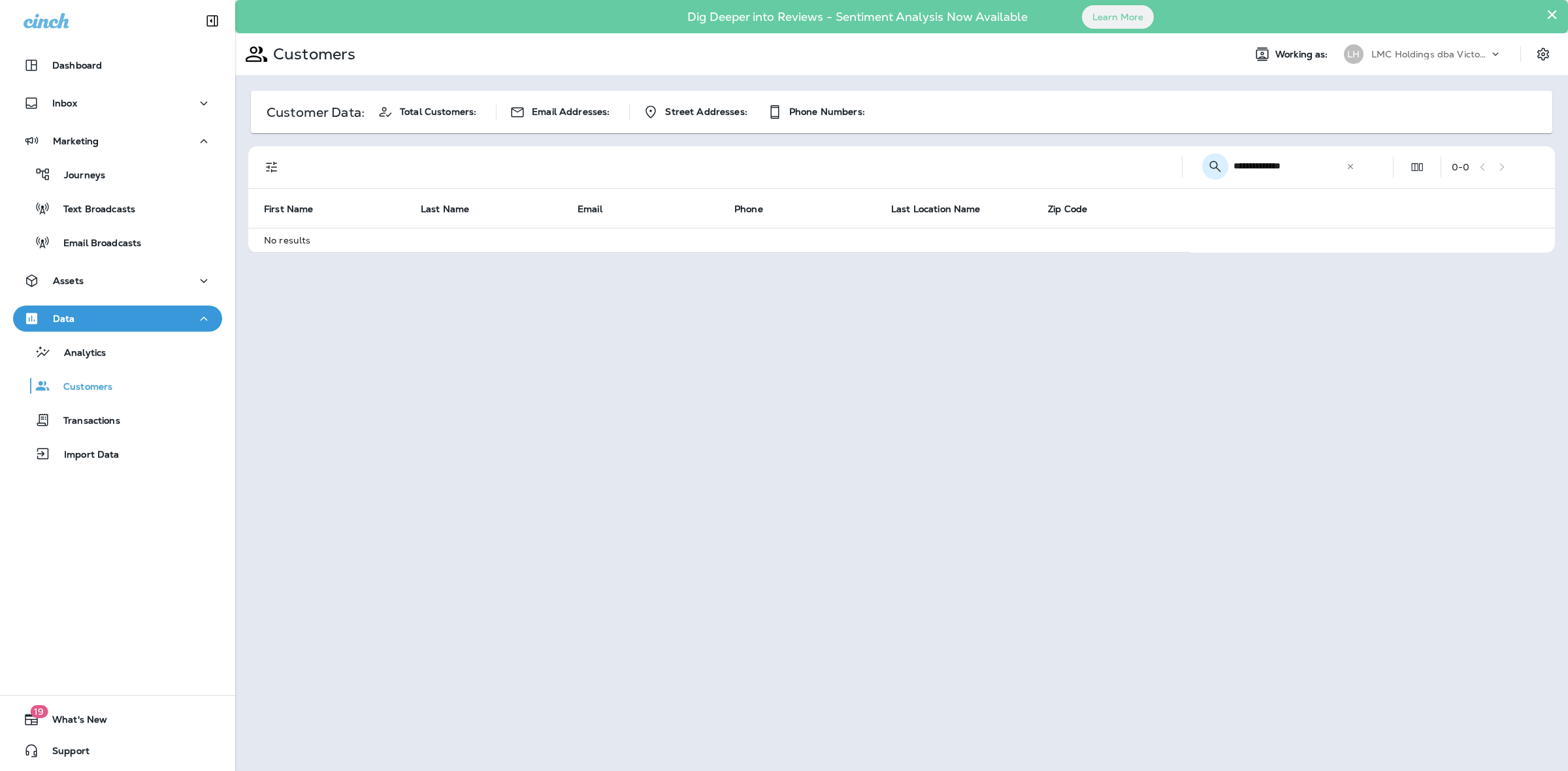
click at [1224, 171] on button "Collapse Search" at bounding box center [1215, 166] width 26 height 26
click at [1373, 169] on icon "Search Customers" at bounding box center [1369, 166] width 16 height 16
drag, startPoint x: 1311, startPoint y: 168, endPoint x: 1235, endPoint y: 169, distance: 76.0
click at [1235, 169] on input "**********" at bounding box center [1290, 166] width 113 height 34
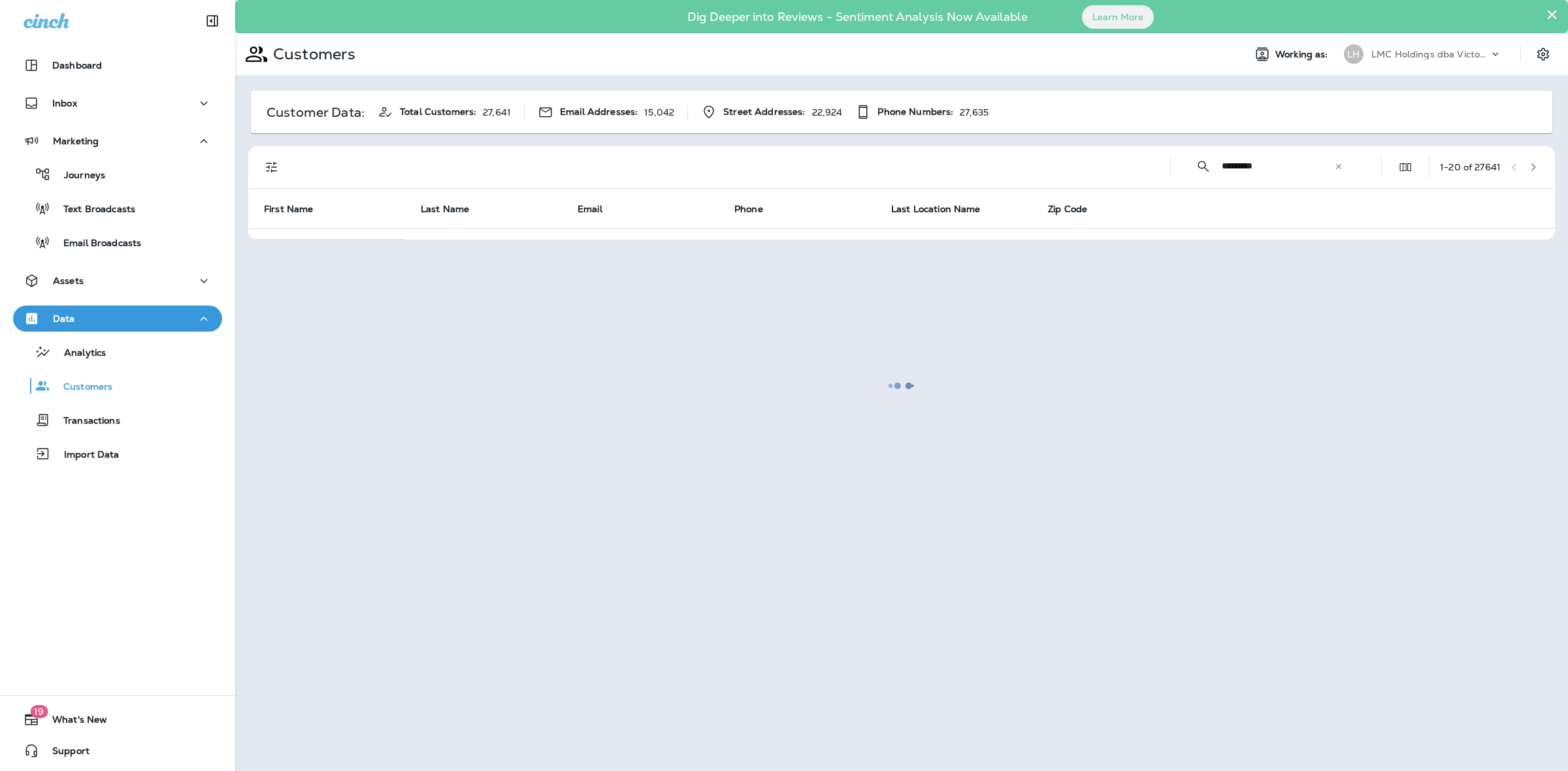
type input "**********"
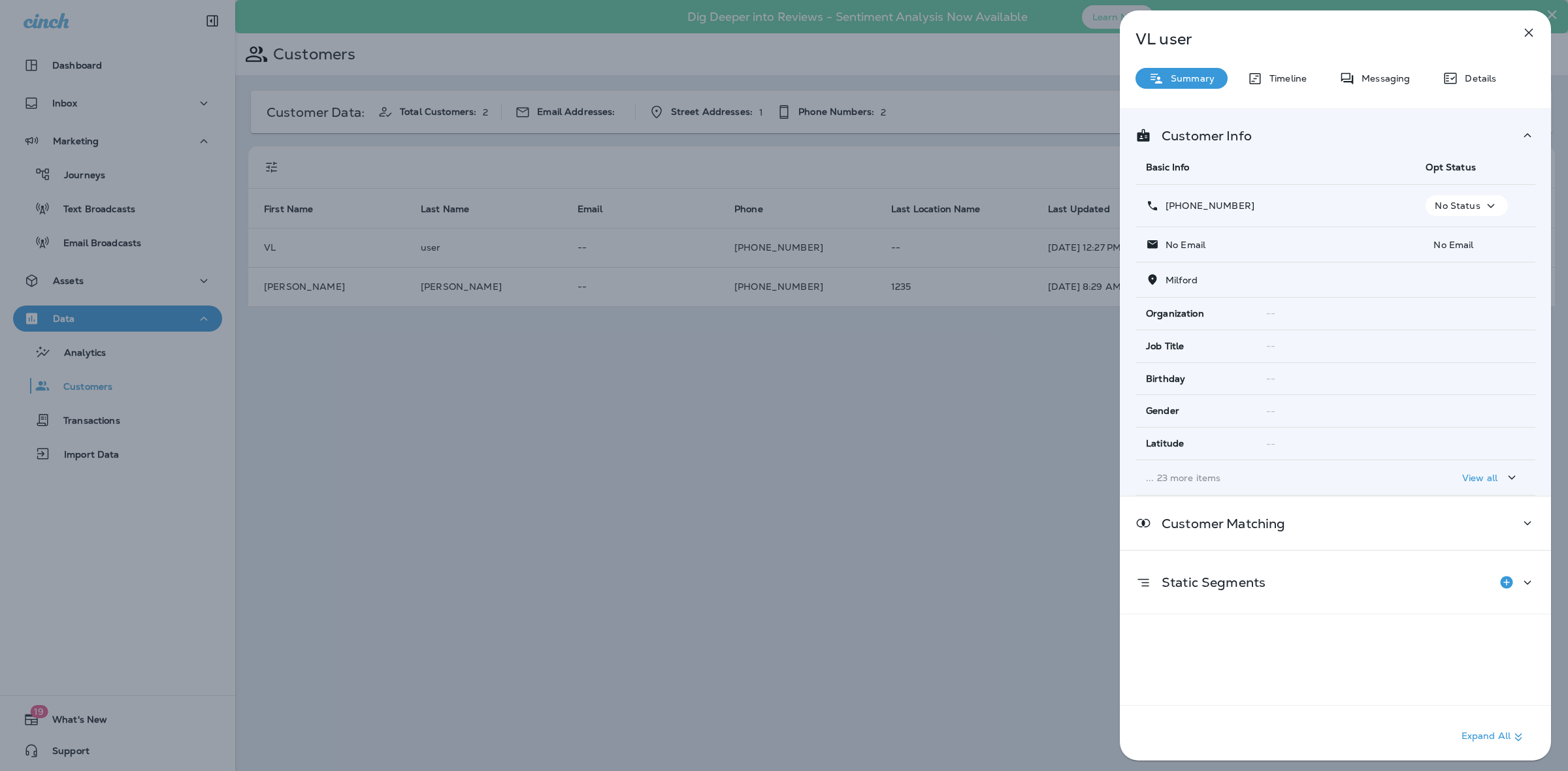
click at [1387, 66] on div "VL user Summary Timeline Messaging Details Customer Info Basic Info Opt Status …" at bounding box center [1335, 389] width 431 height 758
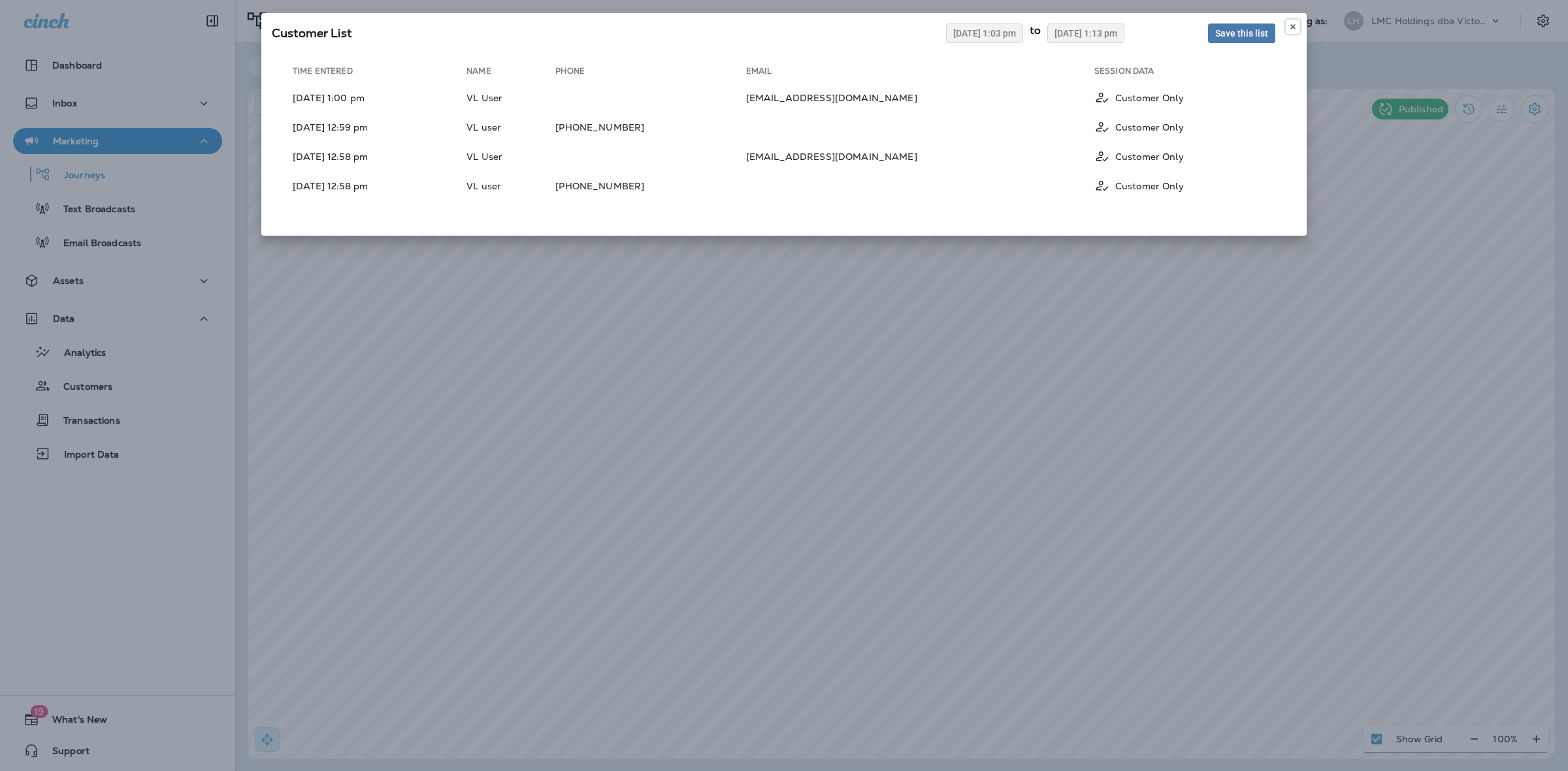
click at [1295, 28] on icon at bounding box center [1293, 27] width 8 height 8
